Goal: Contribute content: Add original content to the website for others to see

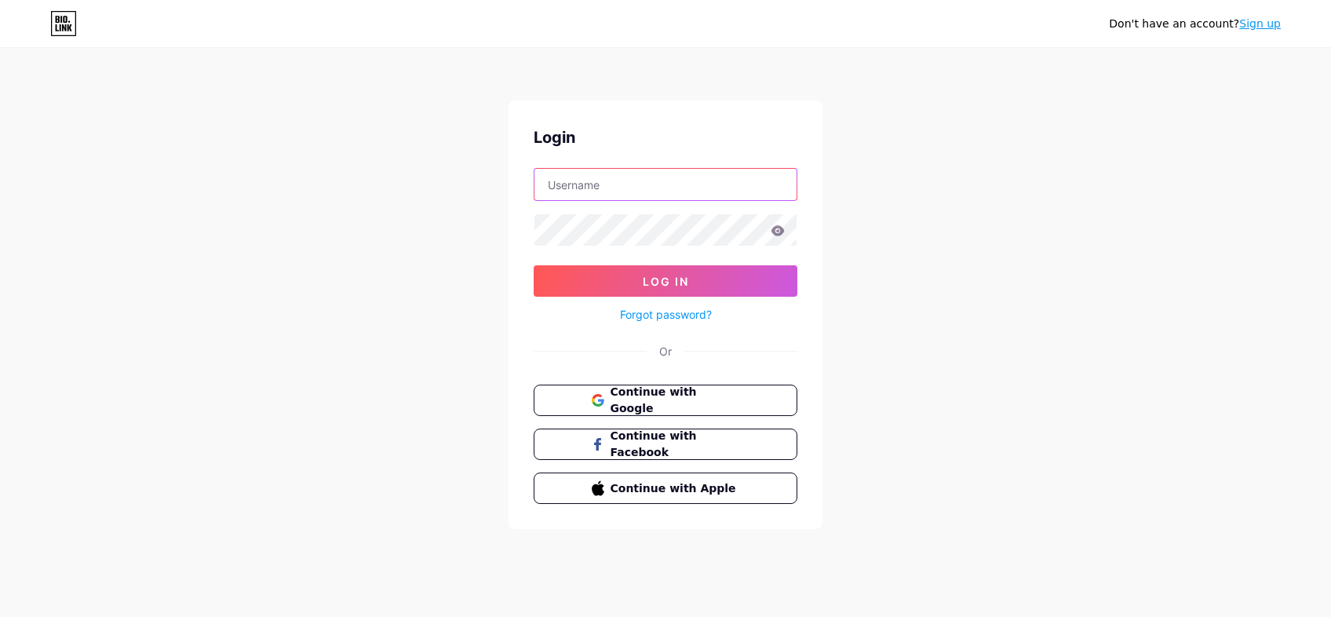
type input "[EMAIL_ADDRESS][DOMAIN_NAME]"
click at [666, 281] on button "Log In" at bounding box center [666, 280] width 264 height 31
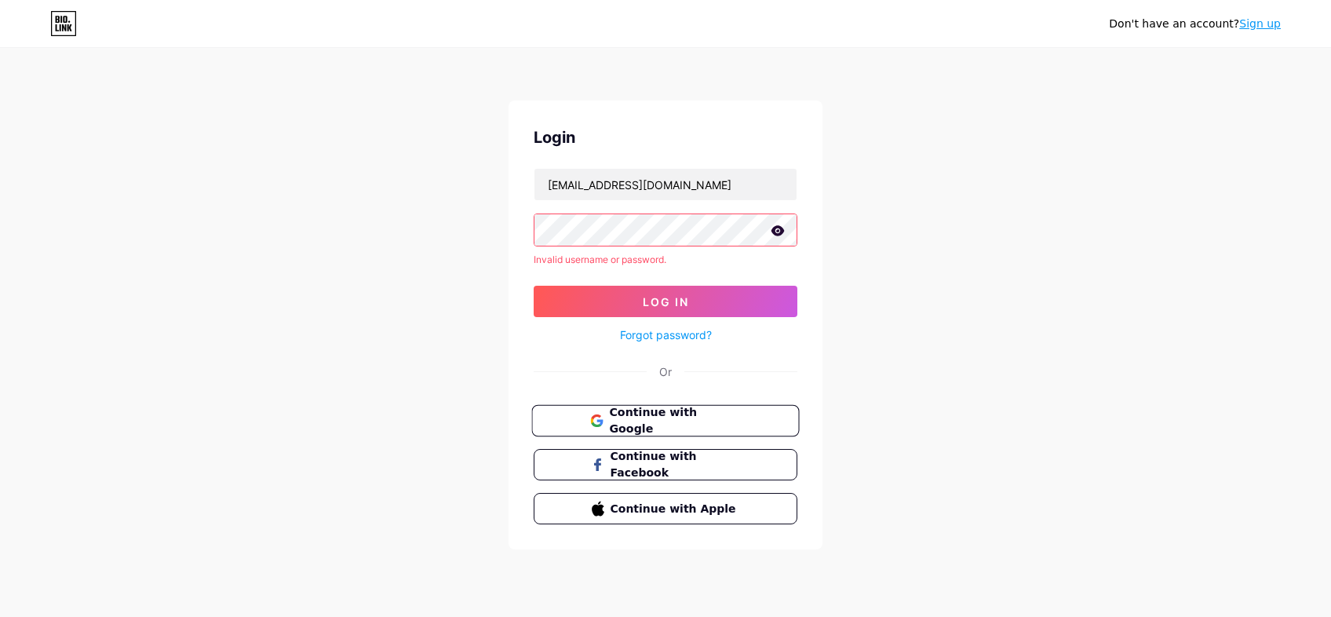
click at [717, 426] on span "Continue with Google" at bounding box center [674, 421] width 131 height 34
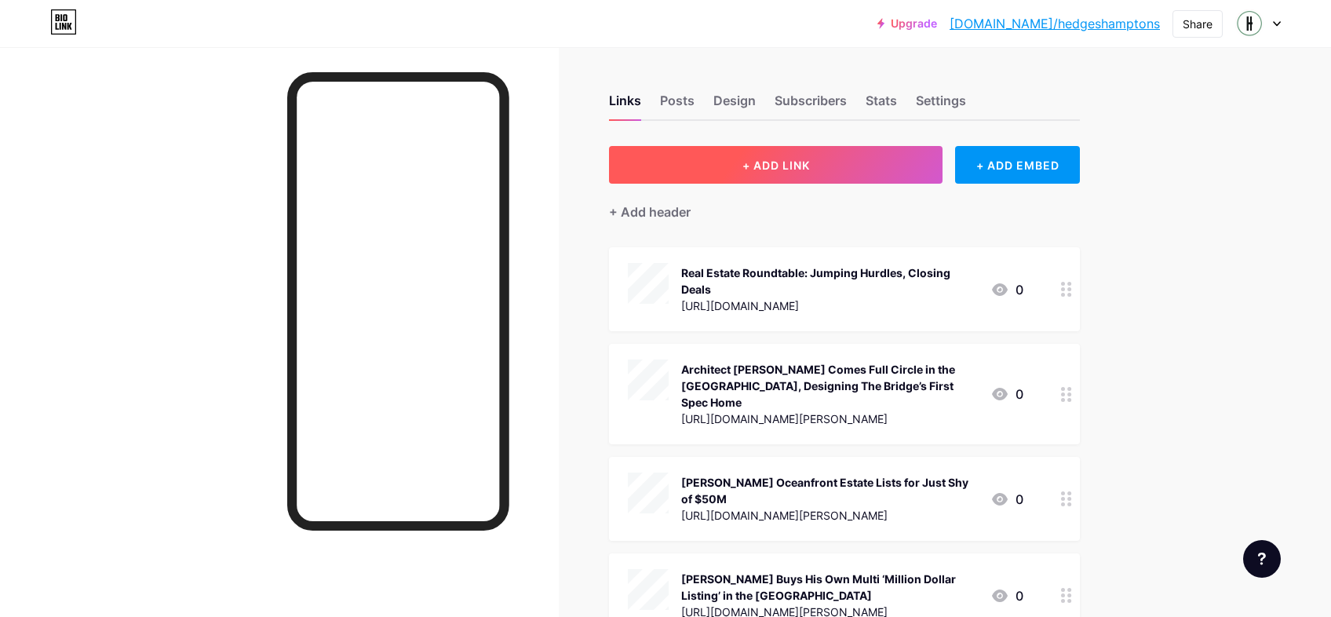
click at [674, 166] on button "+ ADD LINK" at bounding box center [776, 165] width 334 height 38
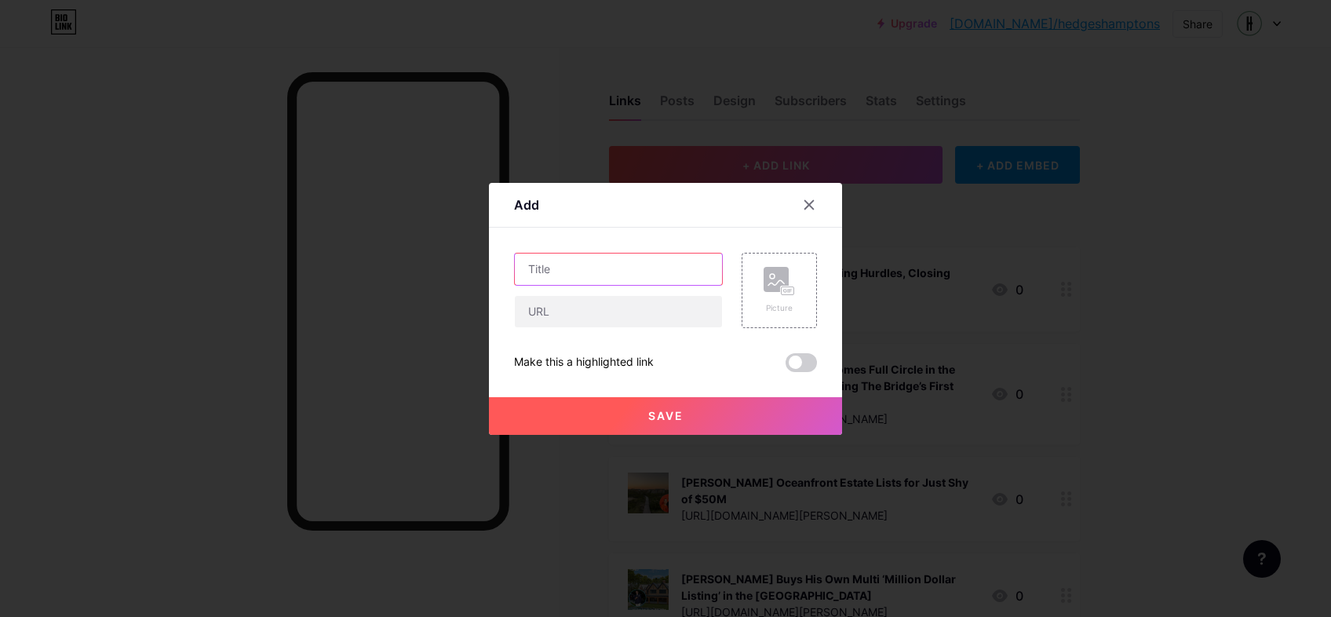
click at [561, 271] on input "text" at bounding box center [618, 269] width 207 height 31
paste input "Making the Hamptons Home: How the [PERSON_NAME] Team Guides Buyers and Sellers"
type input "Making the Hamptons Home: How the [PERSON_NAME] Team Guides Buyers and Sellers"
click at [578, 305] on input "text" at bounding box center [618, 311] width 207 height 31
paste input "[URL][DOMAIN_NAME][PERSON_NAME]"
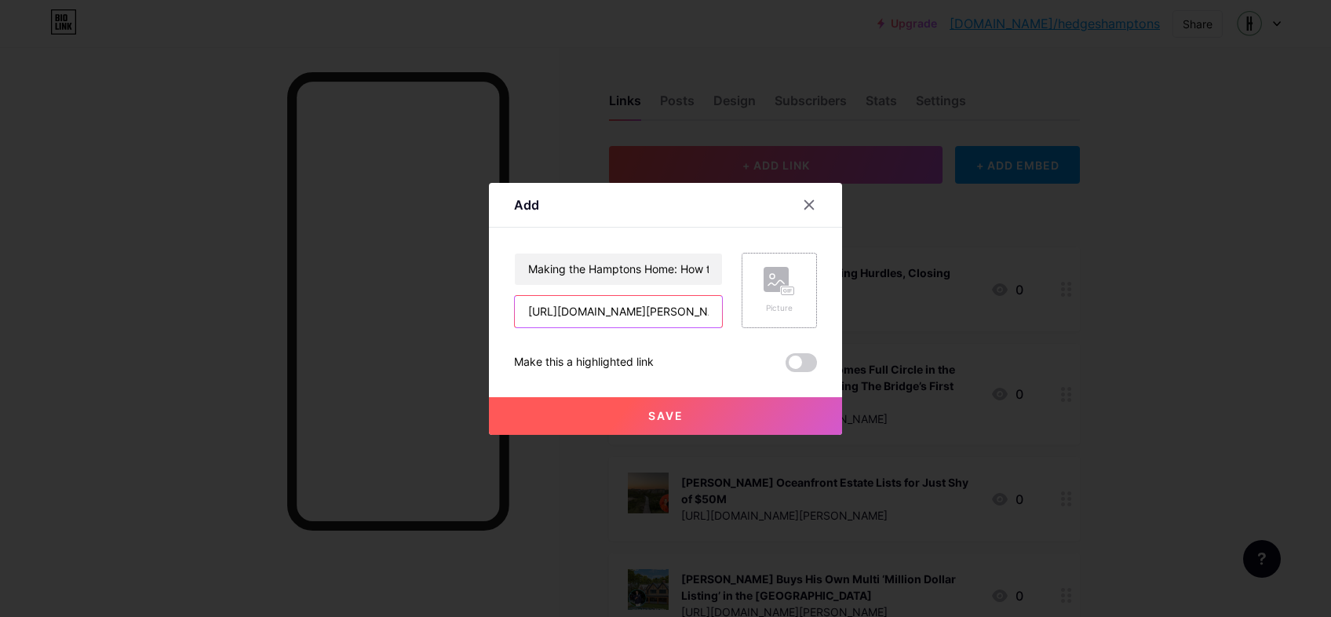
type input "[URL][DOMAIN_NAME][PERSON_NAME]"
click at [791, 292] on rect at bounding box center [788, 291] width 13 height 8
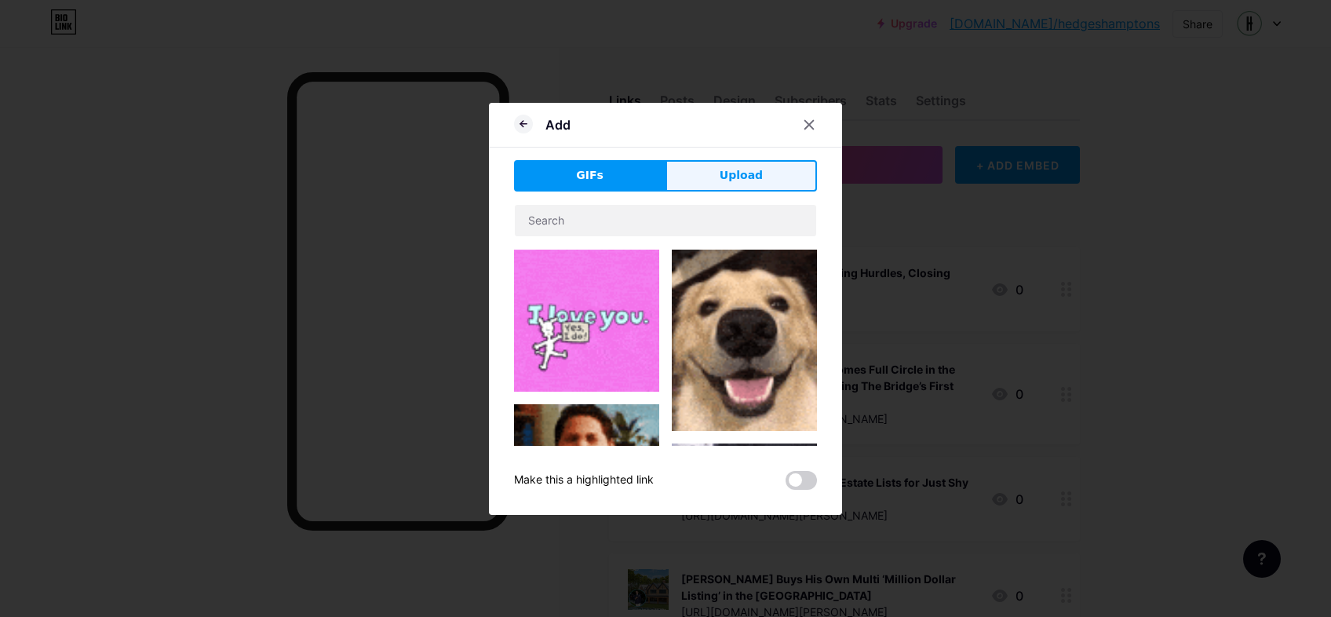
click at [705, 182] on button "Upload" at bounding box center [742, 175] width 152 height 31
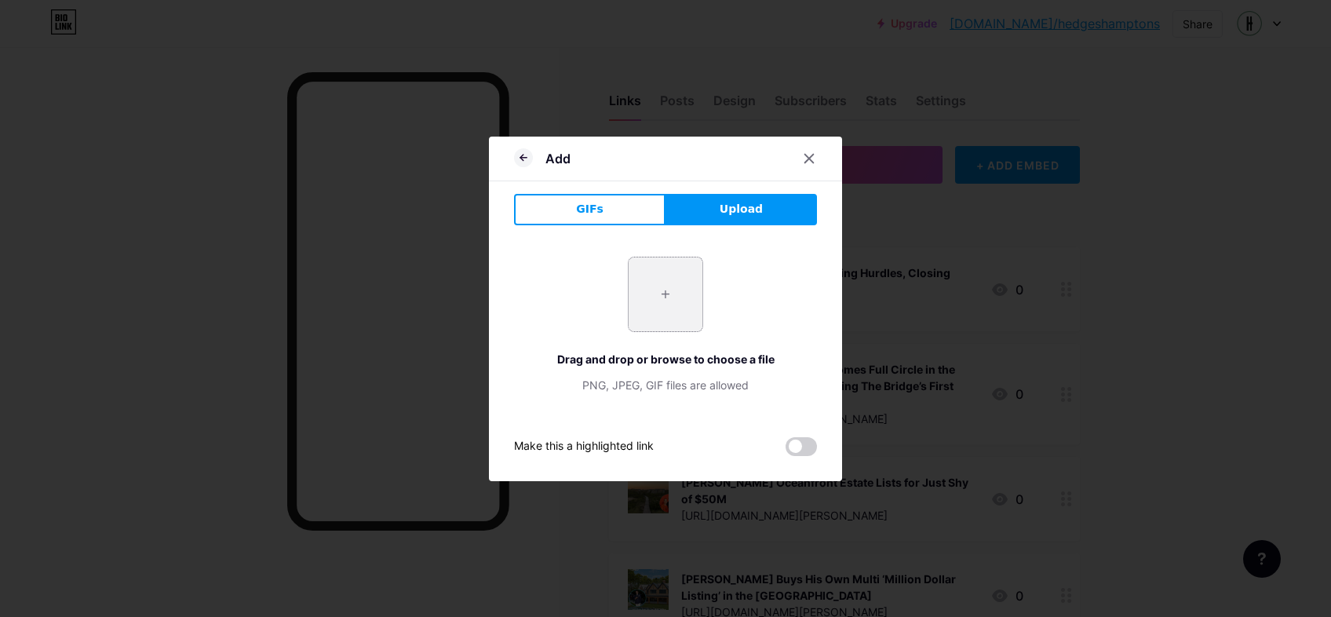
click at [669, 288] on input "file" at bounding box center [666, 295] width 74 height 74
type input "C:\fakepath\TerryTania_LightBlue.jpg"
click at [797, 449] on span at bounding box center [801, 446] width 31 height 19
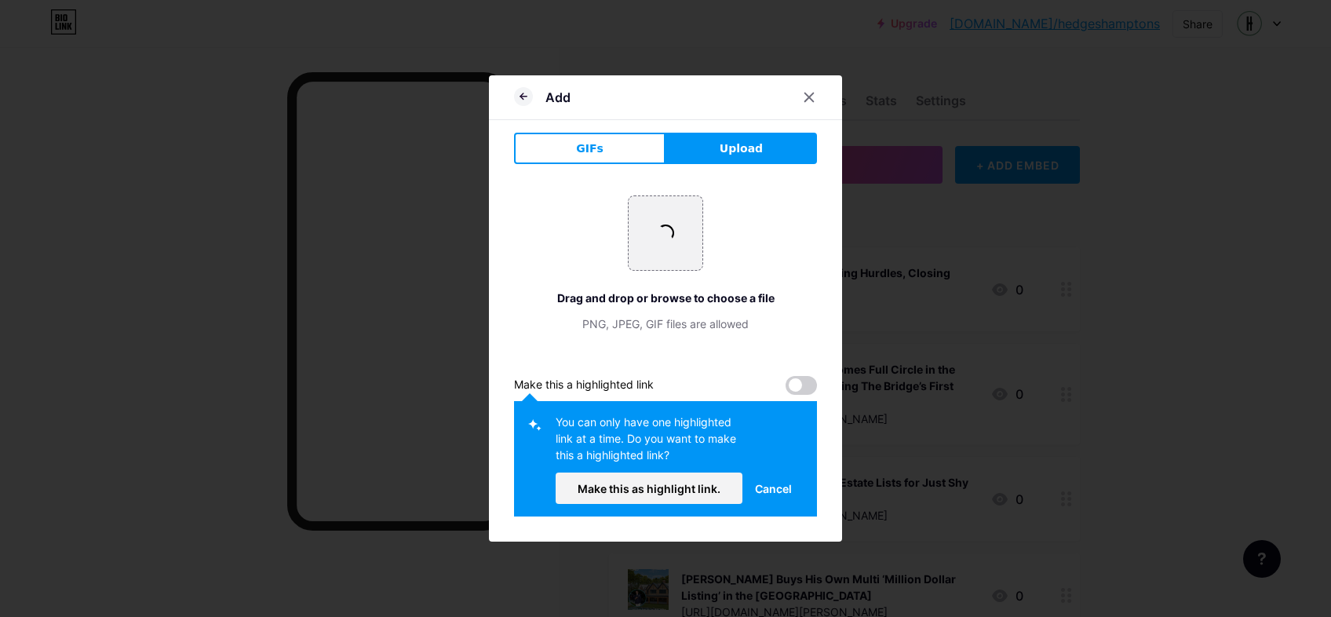
click at [808, 399] on div "+ Drag and drop or browse to choose a file PNG, JPEG, GIF files are allowed Mak…" at bounding box center [665, 347] width 303 height 340
click at [809, 389] on span at bounding box center [801, 385] width 31 height 19
click at [797, 385] on span at bounding box center [801, 385] width 31 height 19
click at [710, 506] on div "You can only have one highlighted link at a time. Do you want to make this a hi…" at bounding box center [665, 458] width 303 height 115
click at [712, 495] on button "Make this as highlight link." at bounding box center [649, 488] width 187 height 31
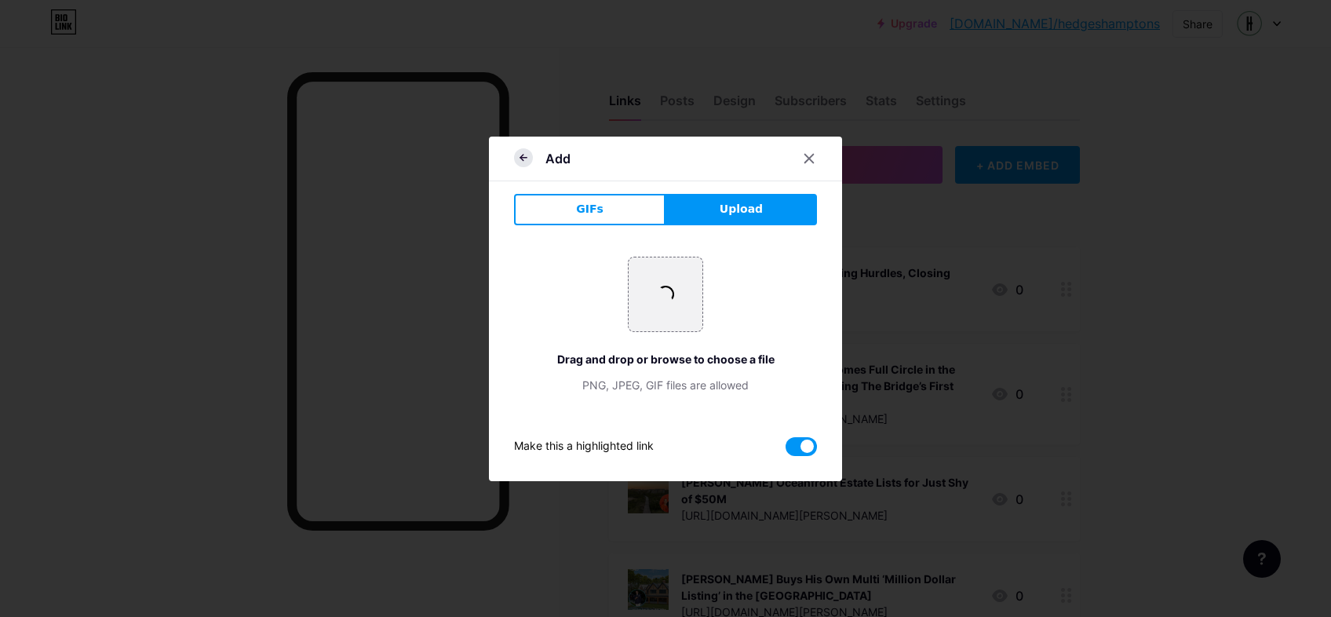
click at [518, 157] on icon at bounding box center [523, 157] width 19 height 19
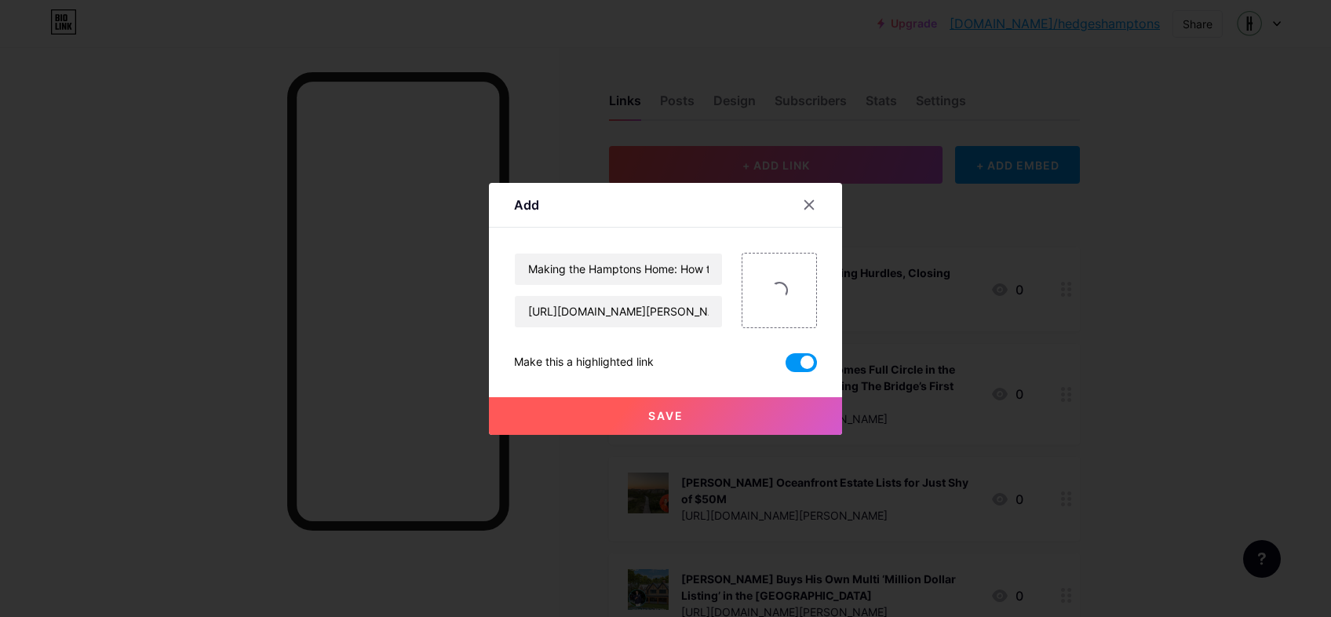
click at [746, 417] on button "Save" at bounding box center [665, 416] width 353 height 38
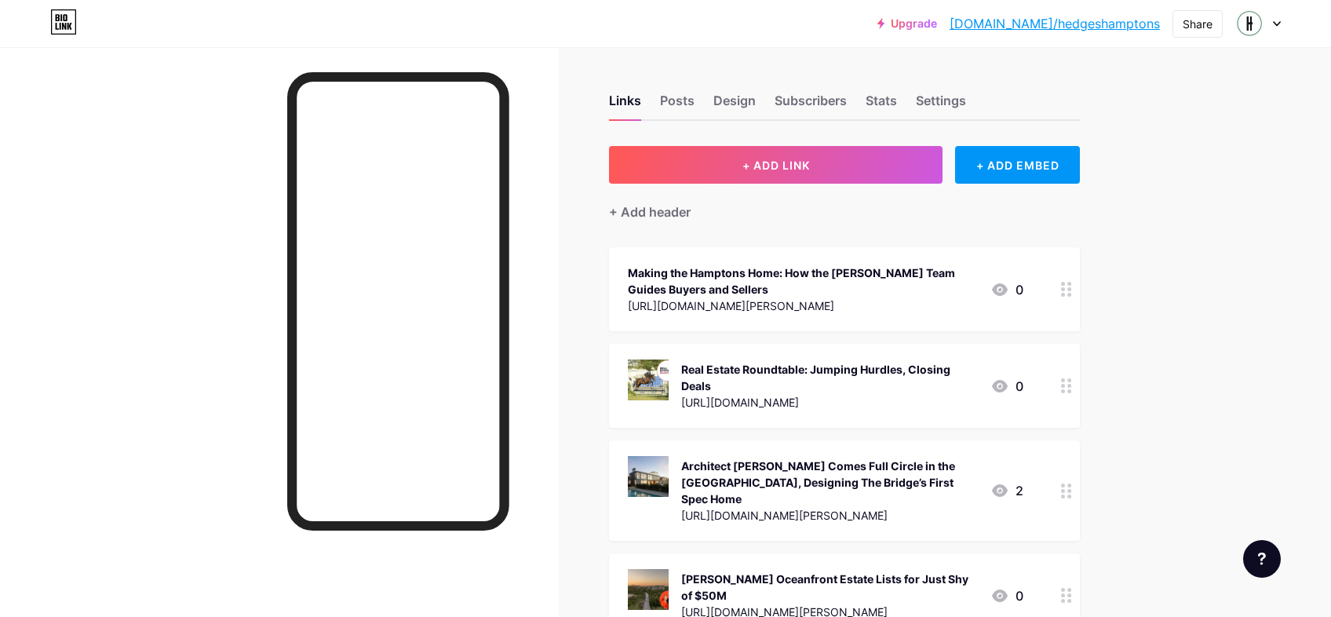
click at [1061, 290] on div at bounding box center [1067, 289] width 27 height 84
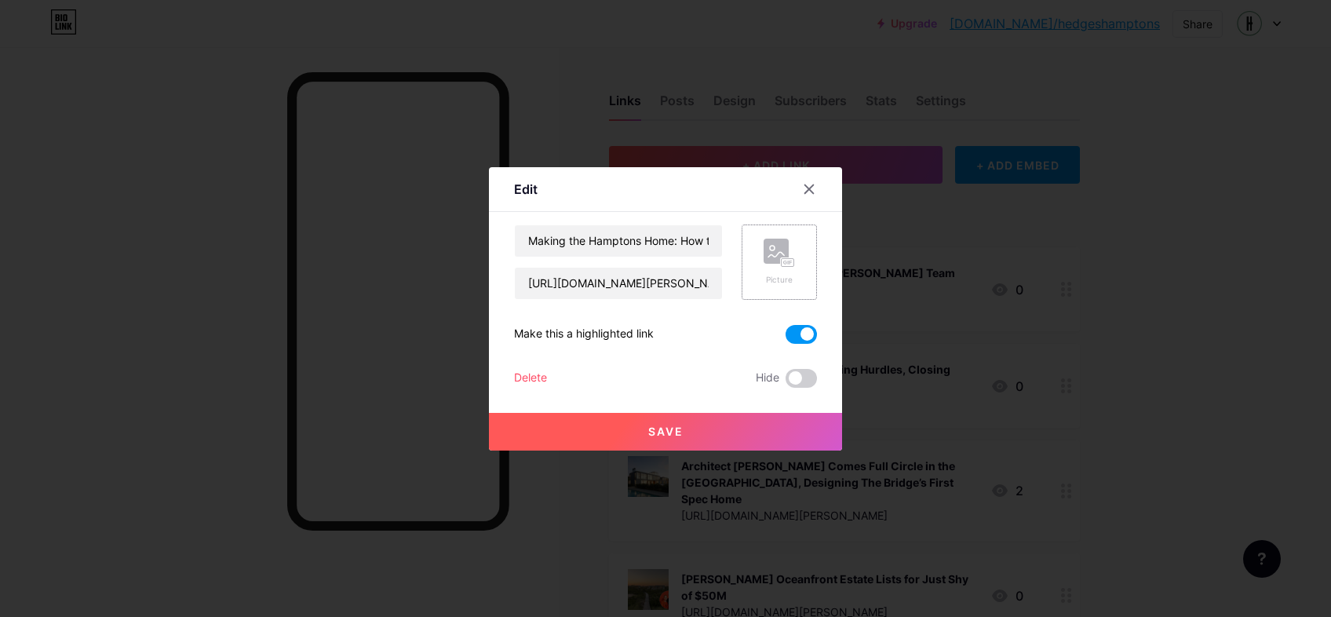
click at [751, 250] on div "Picture" at bounding box center [779, 262] width 75 height 75
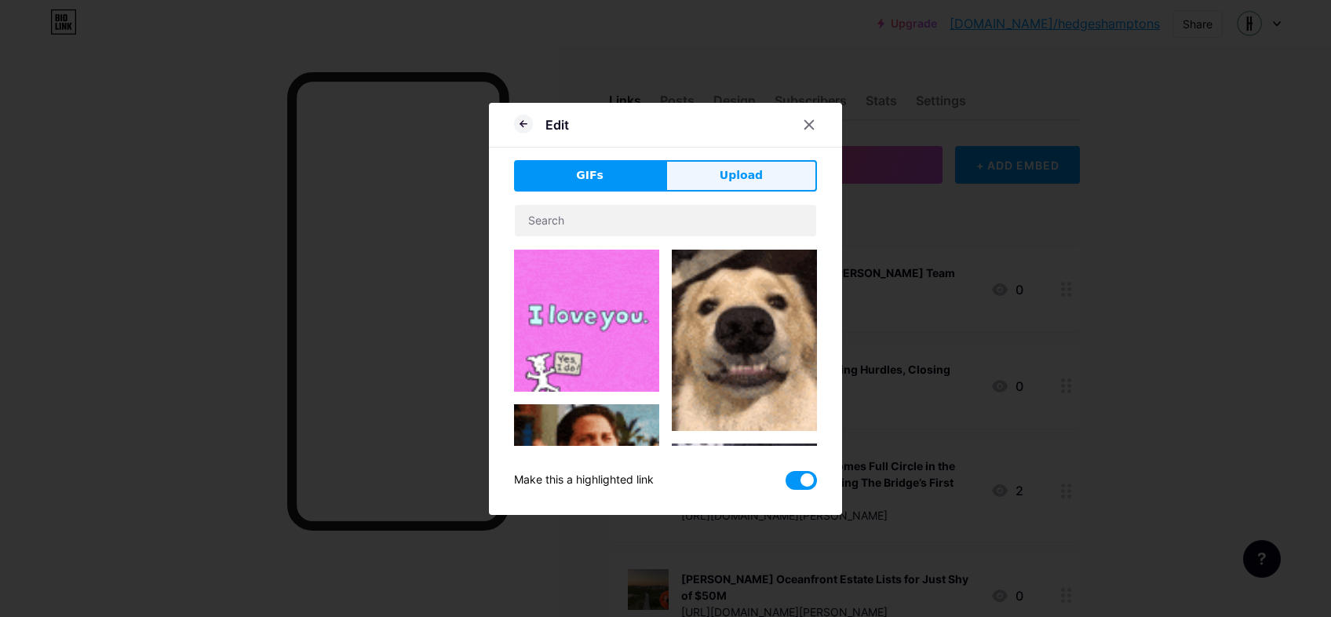
click at [768, 173] on button "Upload" at bounding box center [742, 175] width 152 height 31
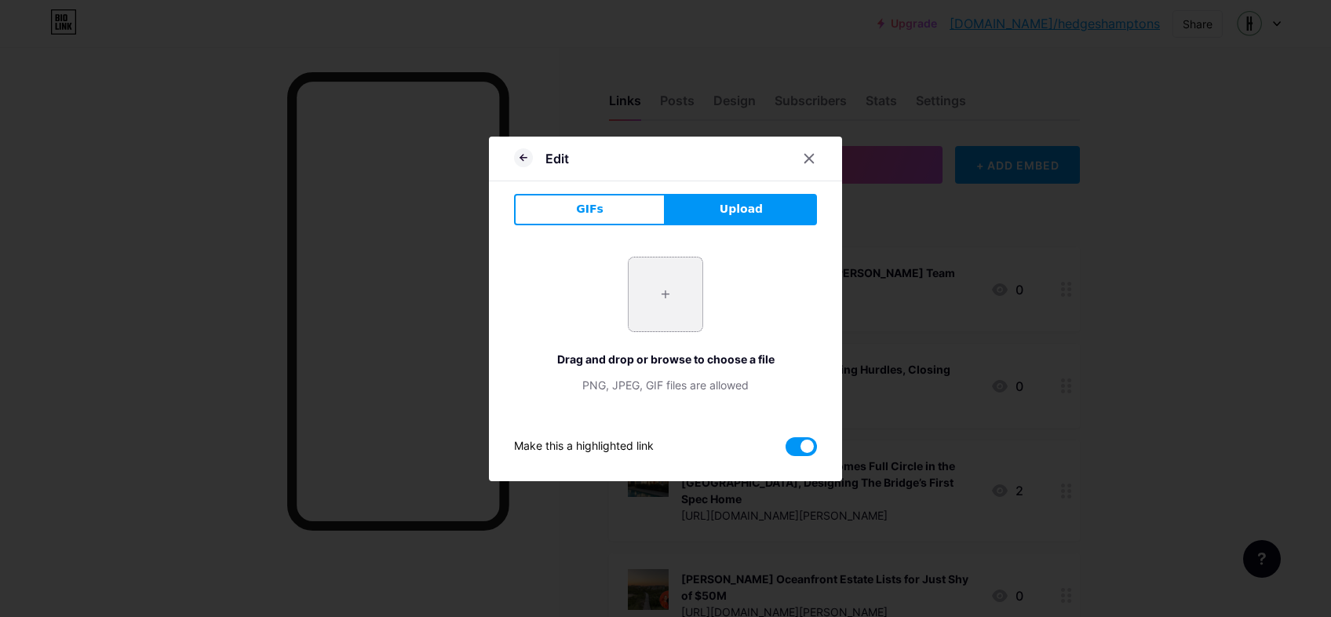
click at [678, 306] on input "file" at bounding box center [666, 295] width 74 height 74
type input "C:\fakepath\TerryTania_LightBlue-2.jpg"
